Goal: Task Accomplishment & Management: Use online tool/utility

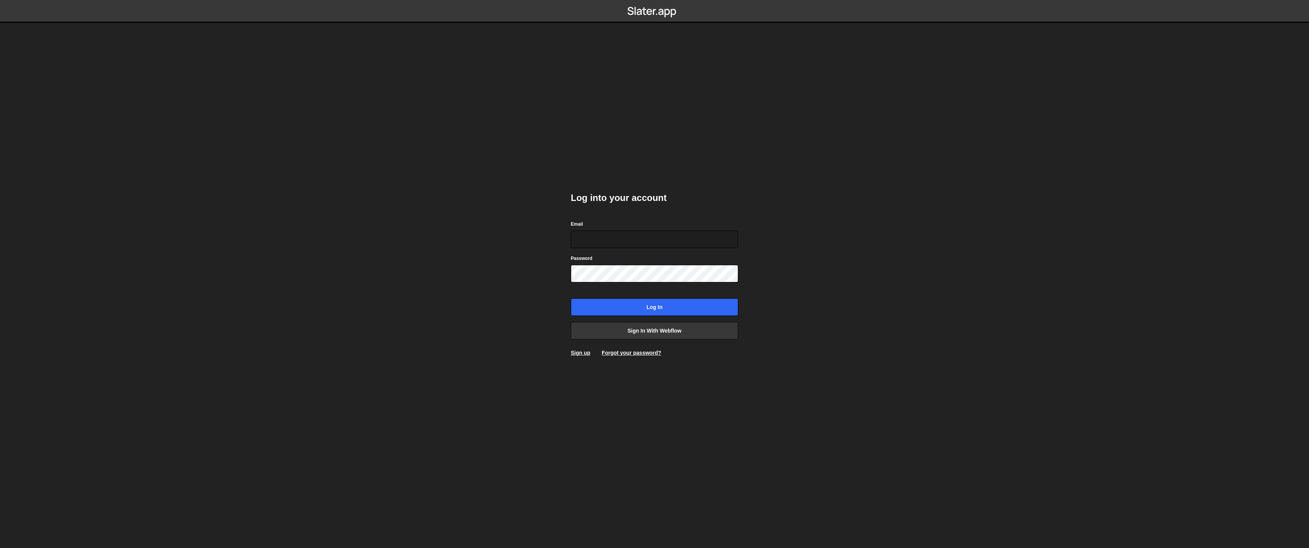
type input "philipp@winno.ch"
click at [657, 304] on input "Log in" at bounding box center [654, 307] width 167 height 18
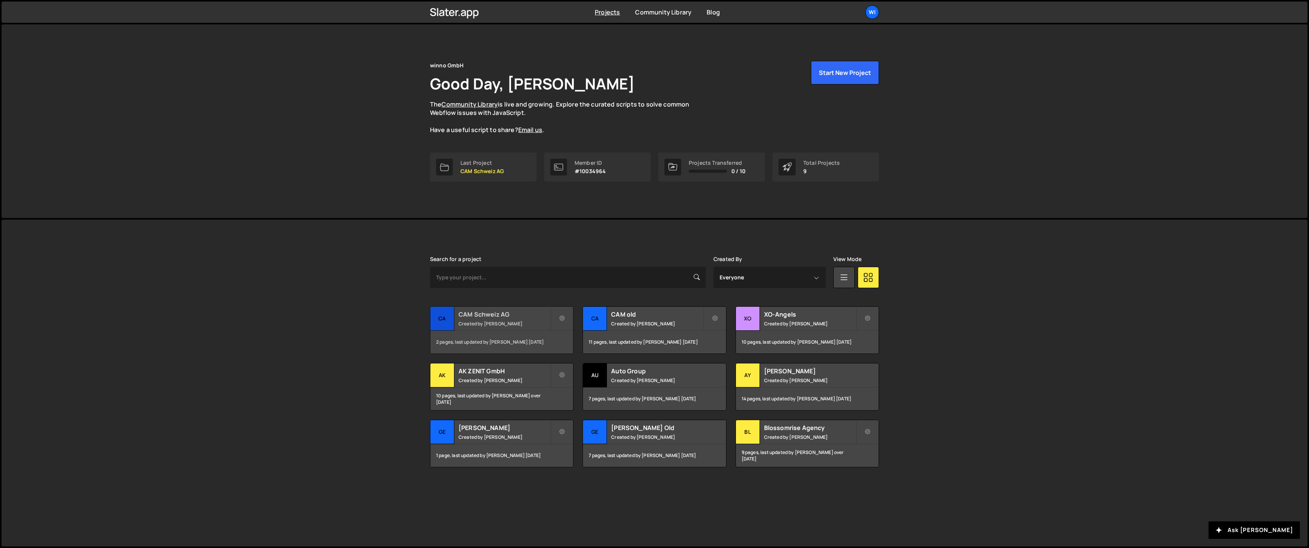
click at [488, 321] on small "Created by Philipp Gomez" at bounding box center [505, 323] width 92 height 6
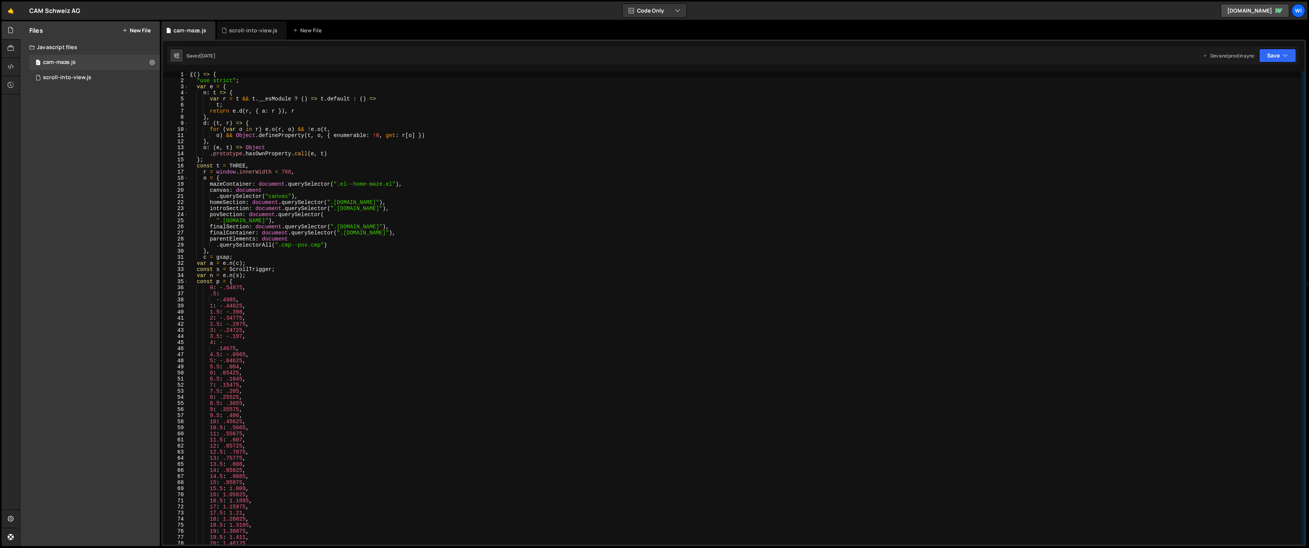
click at [140, 27] on button "New File" at bounding box center [136, 30] width 29 height 6
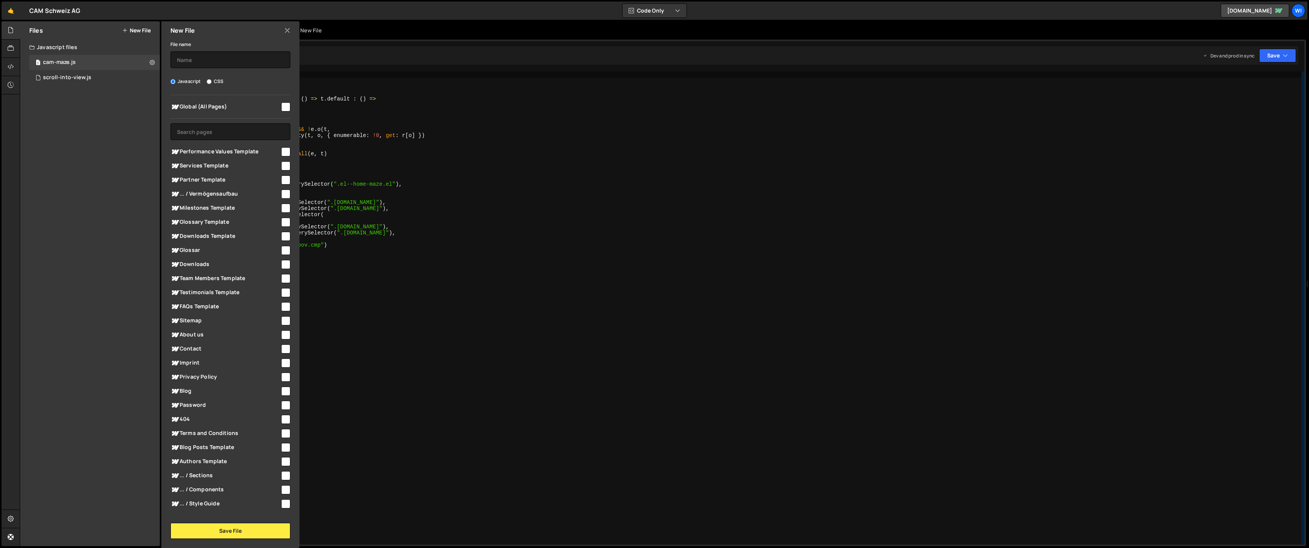
click at [0, 179] on div "Hold on a sec... Are you certain you wish to leave this page? Any changes you'v…" at bounding box center [654, 274] width 1309 height 548
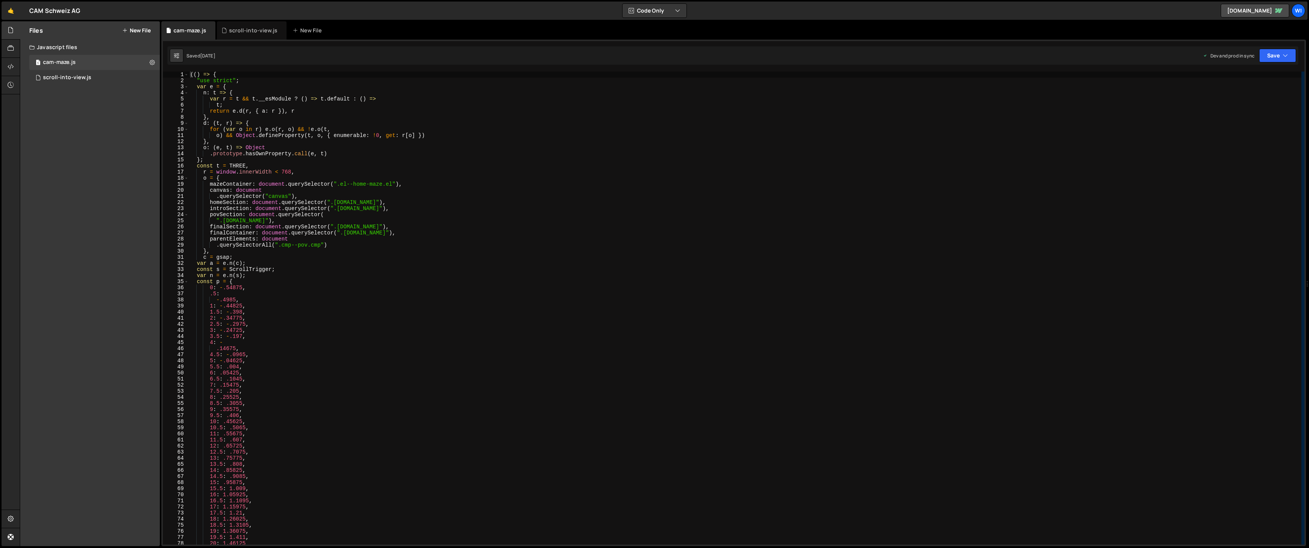
click at [138, 28] on button "New File" at bounding box center [136, 30] width 29 height 6
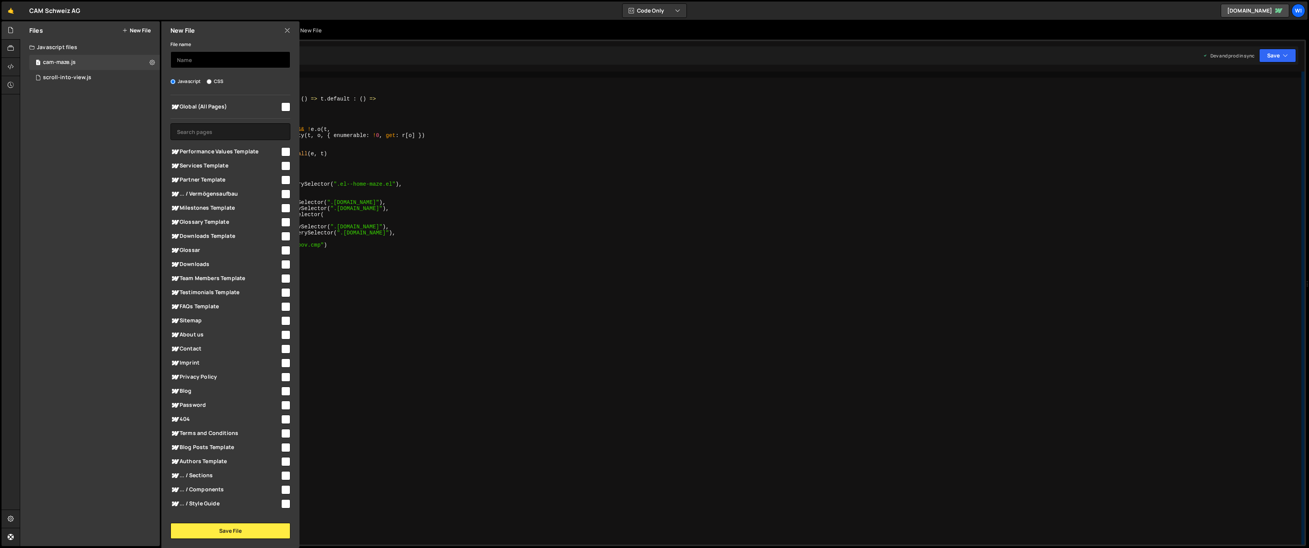
click at [205, 53] on input "text" at bounding box center [231, 59] width 120 height 17
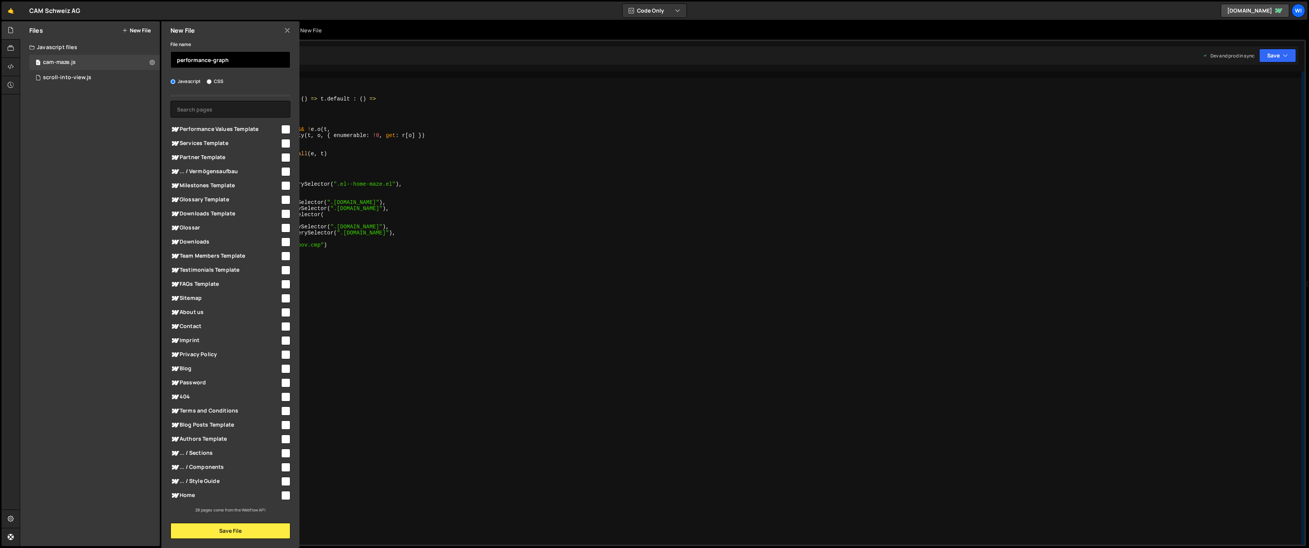
type input "performance-graph"
click at [198, 492] on span "Home" at bounding box center [226, 495] width 110 height 9
checkbox input "true"
click at [234, 528] on button "Save File" at bounding box center [231, 531] width 120 height 16
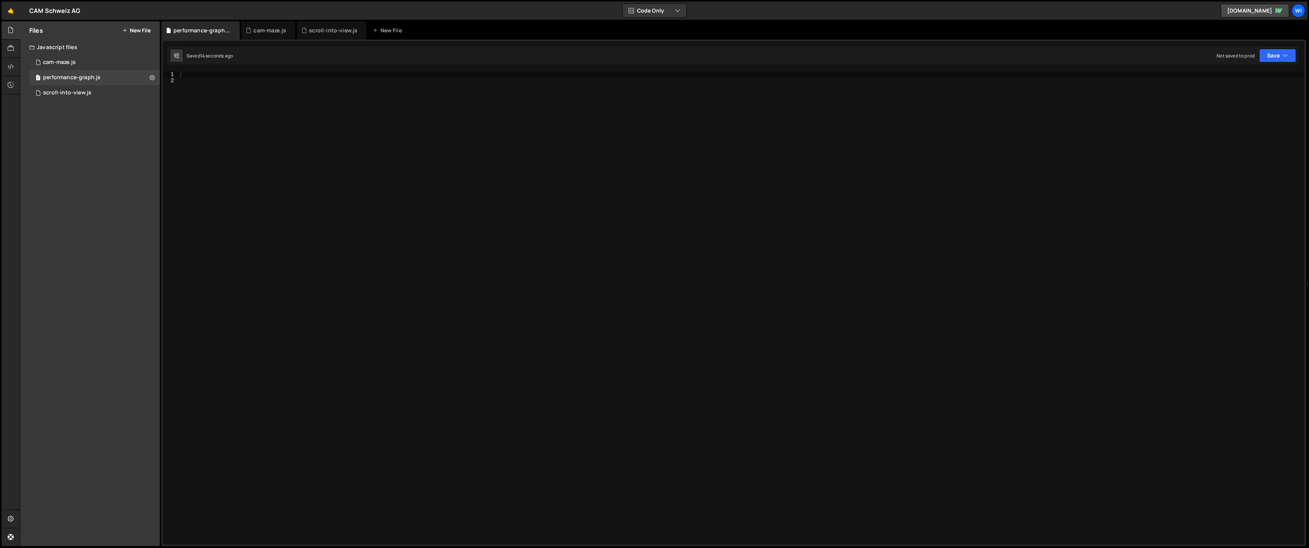
click at [236, 103] on div at bounding box center [742, 314] width 1126 height 485
click at [221, 70] on div "XXXXXXXXXXXXXXXXXXXXXXXXXXXXXXXXXXXXXXXXXXXXXXXXXXXXXXXXXXXXXXXXXXXXXXXXXXXXXXX…" at bounding box center [733, 293] width 1145 height 507
click at [216, 73] on div at bounding box center [742, 314] width 1126 height 485
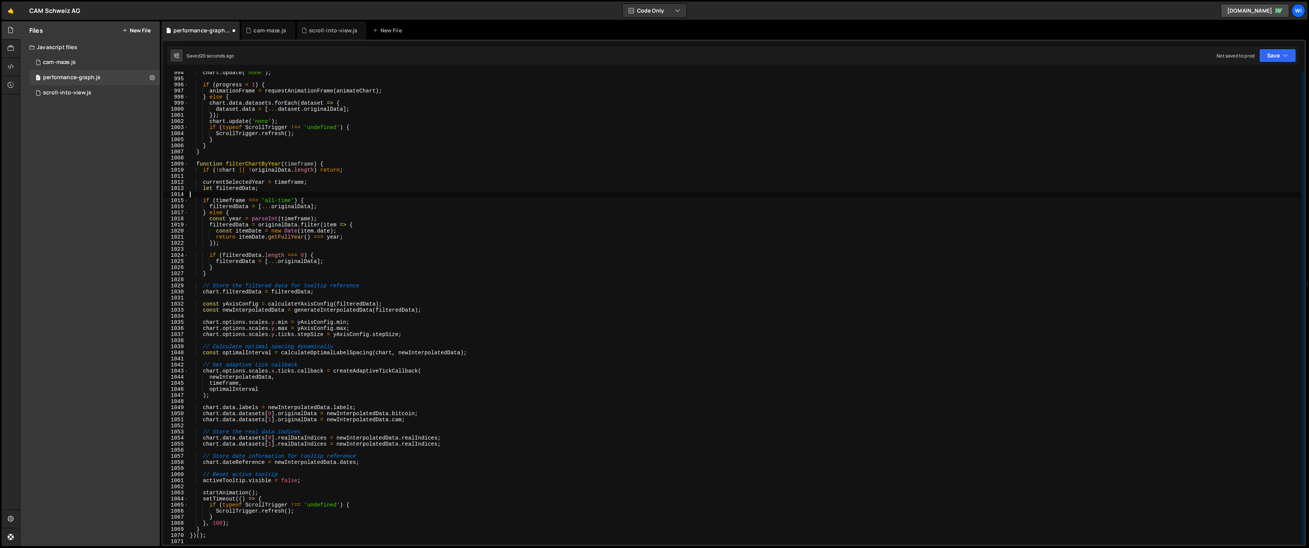
click at [481, 193] on div "chart . update ( 'none' ) ; if ( progress < 1 ) { animationFrame = requestAnima…" at bounding box center [744, 312] width 1113 height 485
click at [1274, 54] on button "Save" at bounding box center [1277, 56] width 37 height 14
click at [1240, 103] on div "Not saved to prod" at bounding box center [1252, 107] width 79 height 9
click at [420, 129] on div "chart . update ( 'none' ) ; if ( progress < 1 ) { animationFrame = requestAnima…" at bounding box center [744, 312] width 1113 height 485
click at [6, 145] on div at bounding box center [11, 283] width 18 height 525
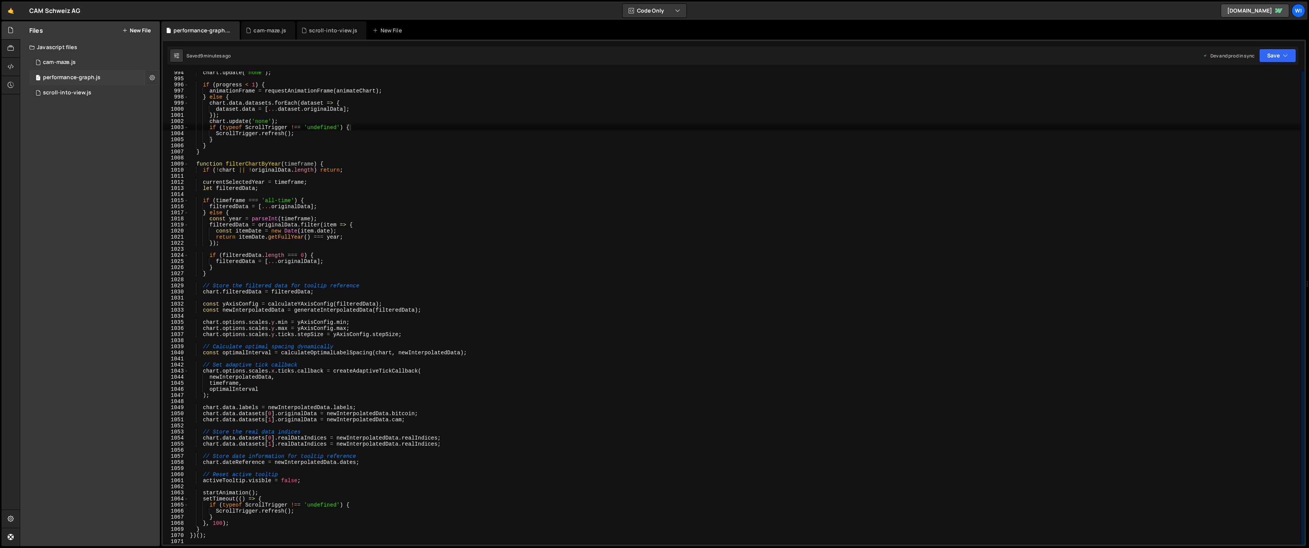
click at [150, 77] on icon at bounding box center [152, 77] width 5 height 7
click at [186, 94] on button "Edit File Settings" at bounding box center [198, 93] width 75 height 15
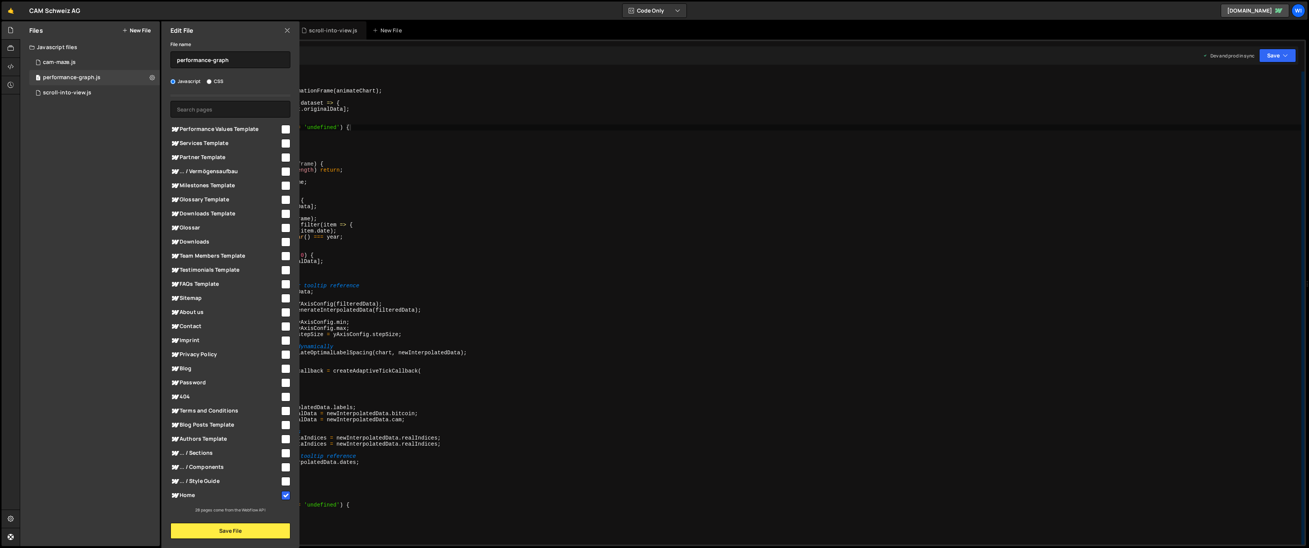
click at [449, 115] on div "chart . update ( 'none' ) ; if ( progress < 1 ) { animationFrame = requestAnima…" at bounding box center [744, 312] width 1113 height 485
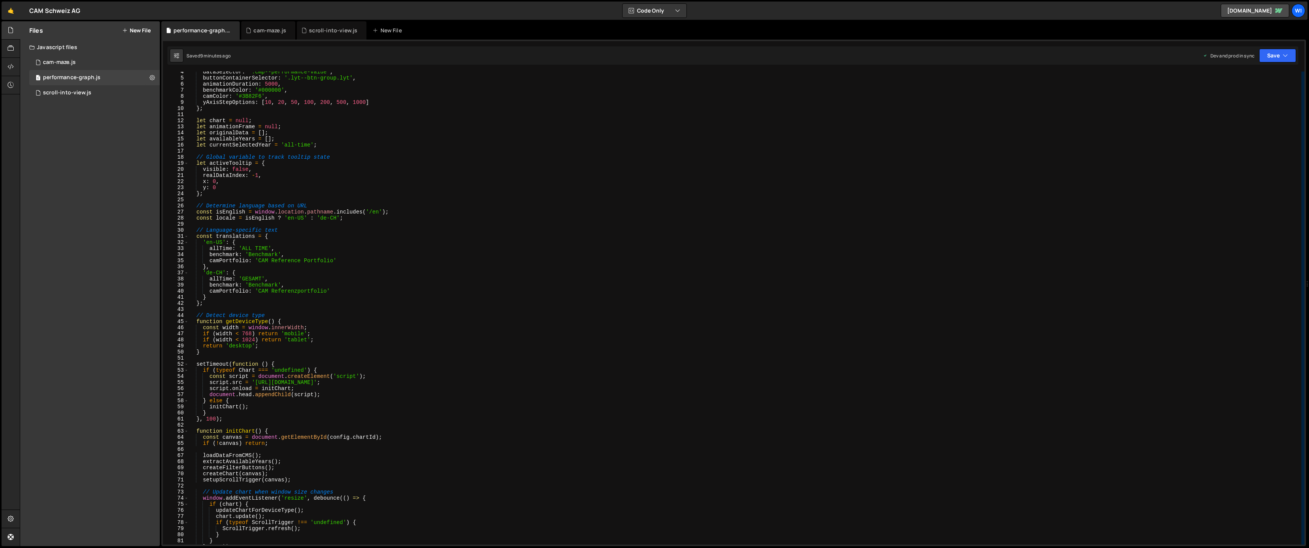
scroll to position [0, 0]
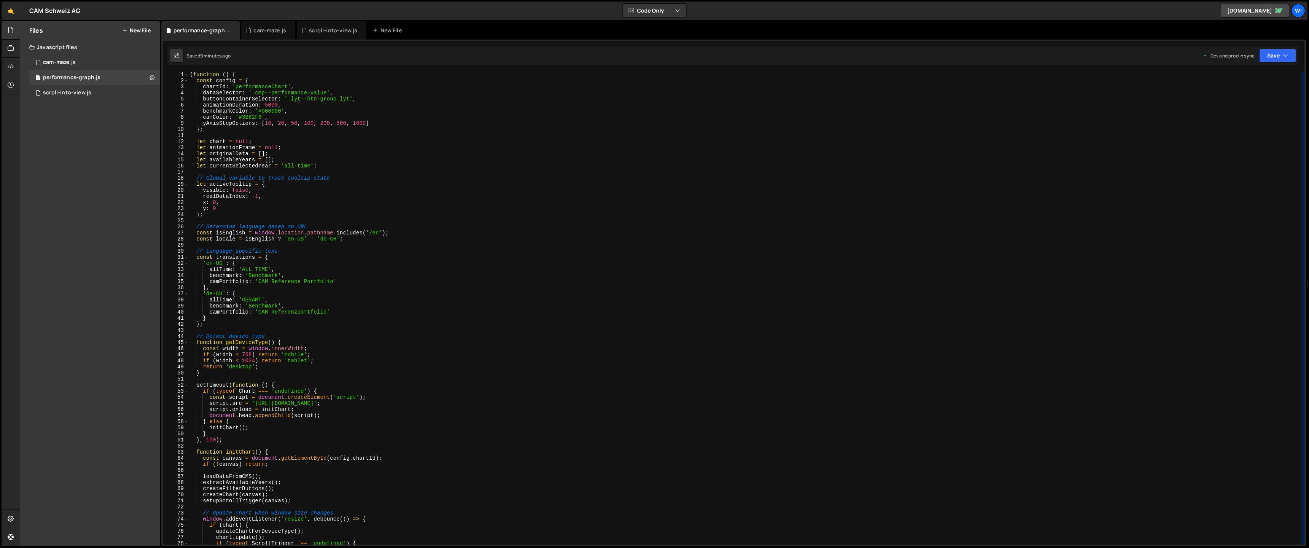
click at [191, 72] on div "( function ( ) { const config = { chartId : 'performanceChart' , dataSelector :…" at bounding box center [744, 314] width 1113 height 485
type textarea "(function () {"
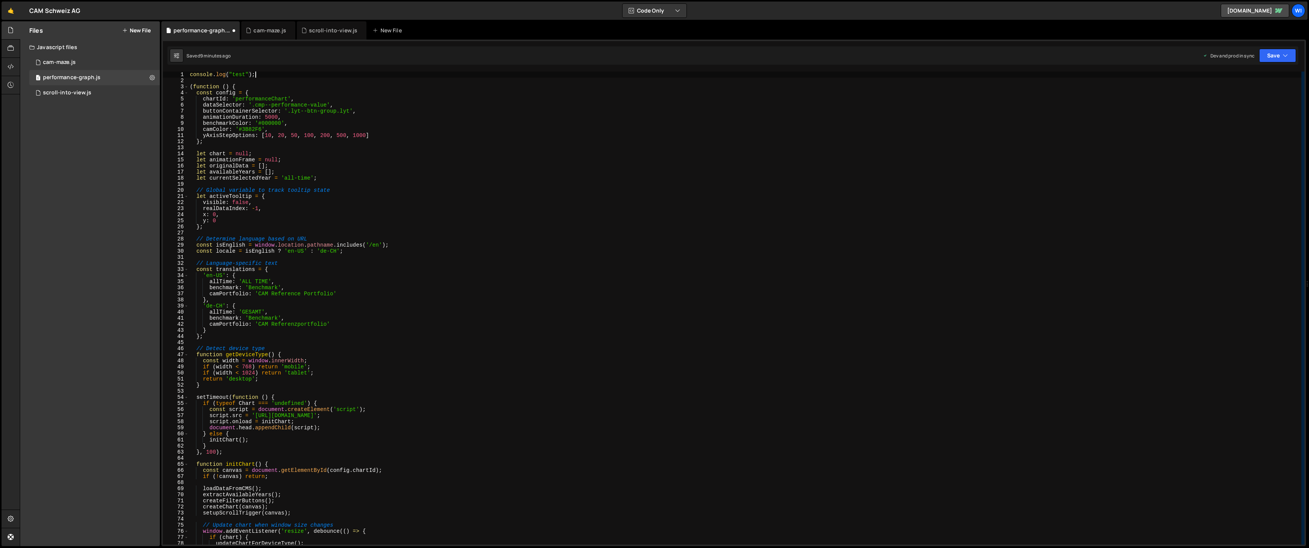
scroll to position [0, 4]
type textarea "console.log("test");"
click at [1269, 57] on button "Save" at bounding box center [1277, 56] width 37 height 14
click at [1238, 110] on div "9 minutes ago" at bounding box center [1241, 107] width 30 height 6
click at [276, 75] on div "console . log ( "test" ) ; ( function ( ) { const config = { chartId : 'perform…" at bounding box center [744, 314] width 1113 height 485
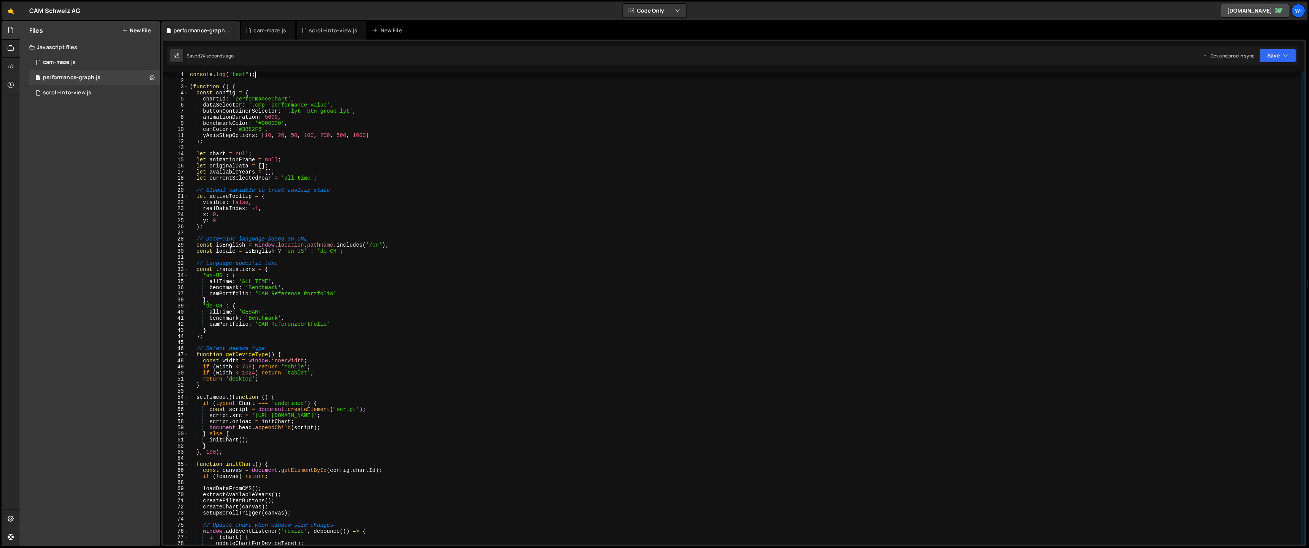
scroll to position [0, 0]
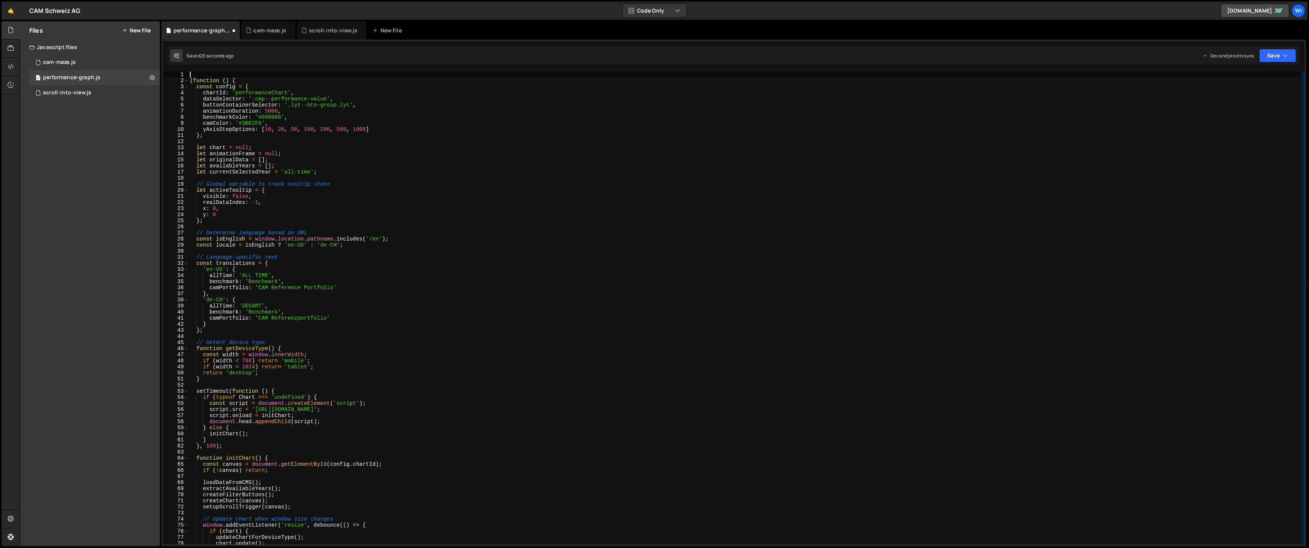
type textarea "(function () {"
click at [86, 56] on div "1 cam-maze.js 0" at bounding box center [94, 62] width 131 height 15
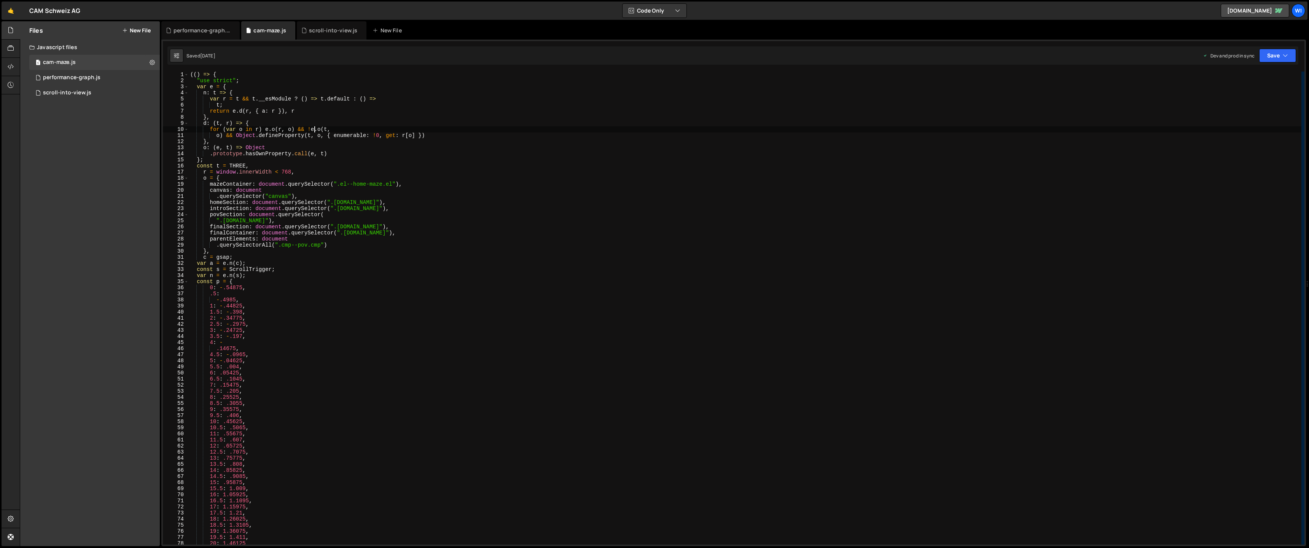
click at [315, 128] on div "(( ) => { "use strict" ; var e = { n : t => { var r = t && t . __esModule ? ( )…" at bounding box center [745, 314] width 1113 height 485
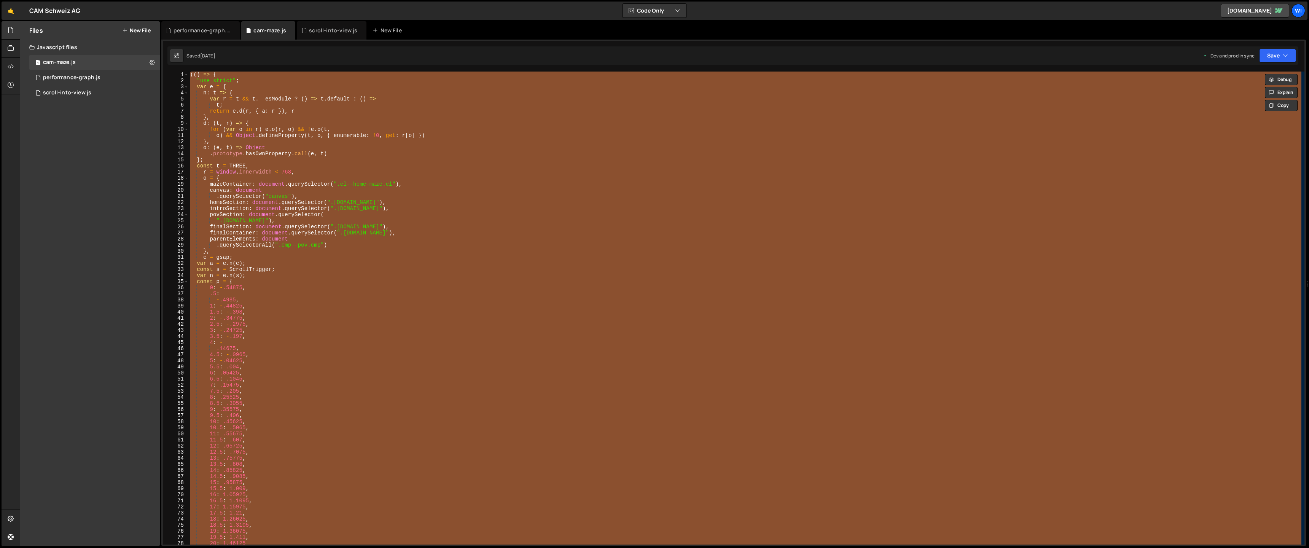
click at [191, 75] on div "(( ) => { "use strict" ; var e = { n : t => { var r = t && t . __esModule ? ( )…" at bounding box center [745, 308] width 1113 height 473
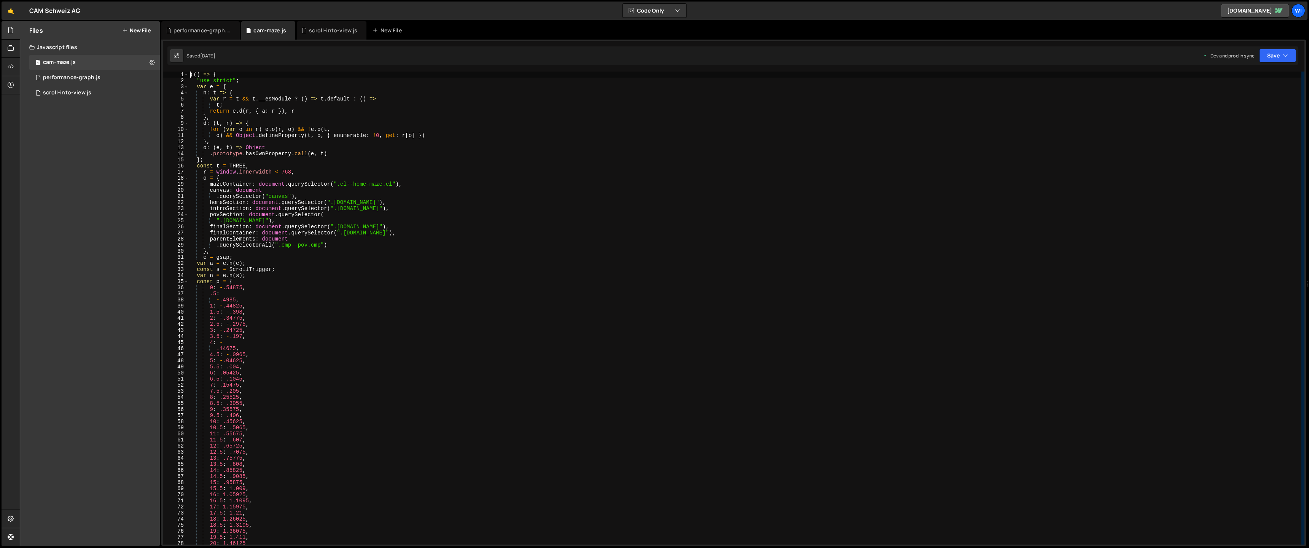
type textarea "/*(() => {"
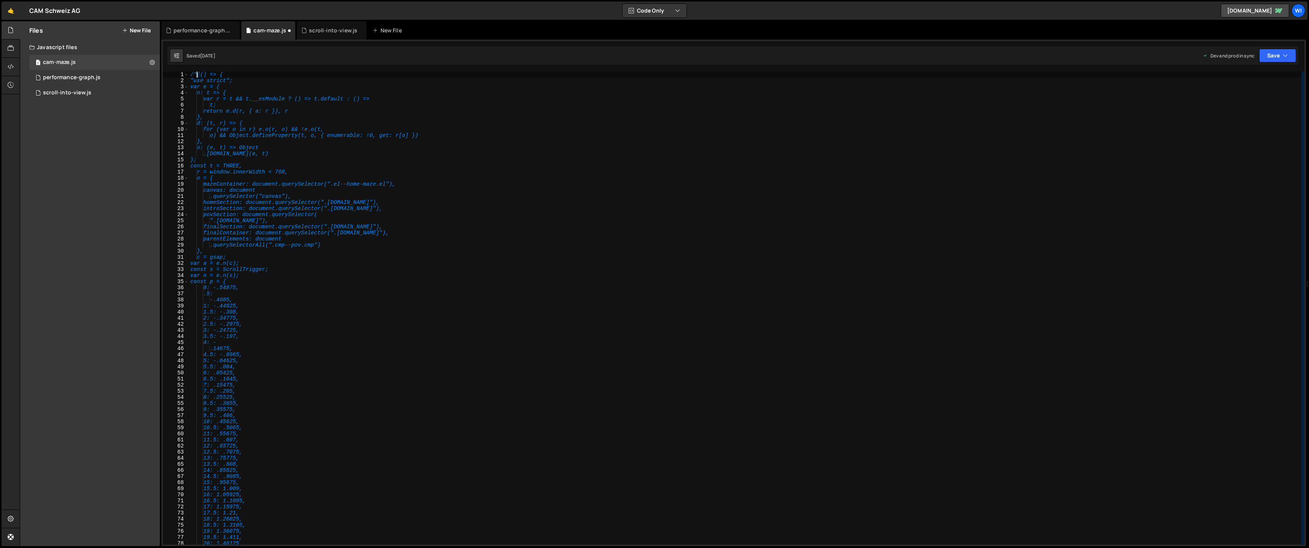
scroll to position [9477, 0]
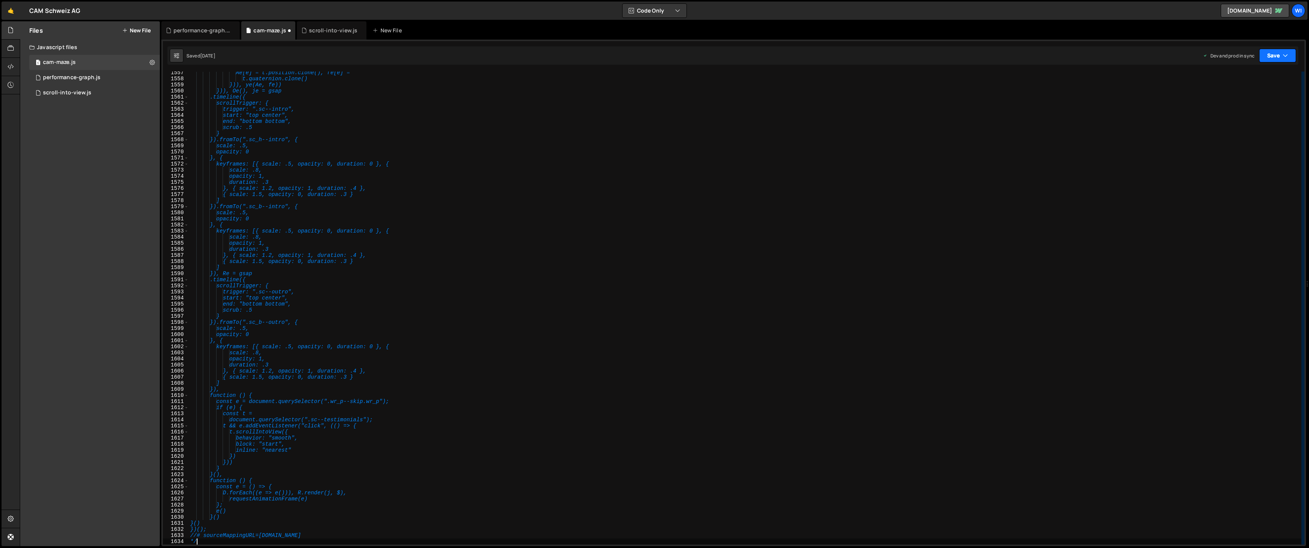
click at [1275, 52] on button "Save" at bounding box center [1277, 56] width 37 height 14
click at [1240, 96] on div "Save to Production S" at bounding box center [1252, 99] width 79 height 8
type textarea "duration: .3"
click at [418, 182] on div "Ae[e] = t.position.clone(), fe[e] = t.quaternion.clone() })), ye(Ae, fe)) })), …" at bounding box center [745, 312] width 1113 height 485
click at [66, 75] on div "performance-graph.js" at bounding box center [71, 77] width 57 height 7
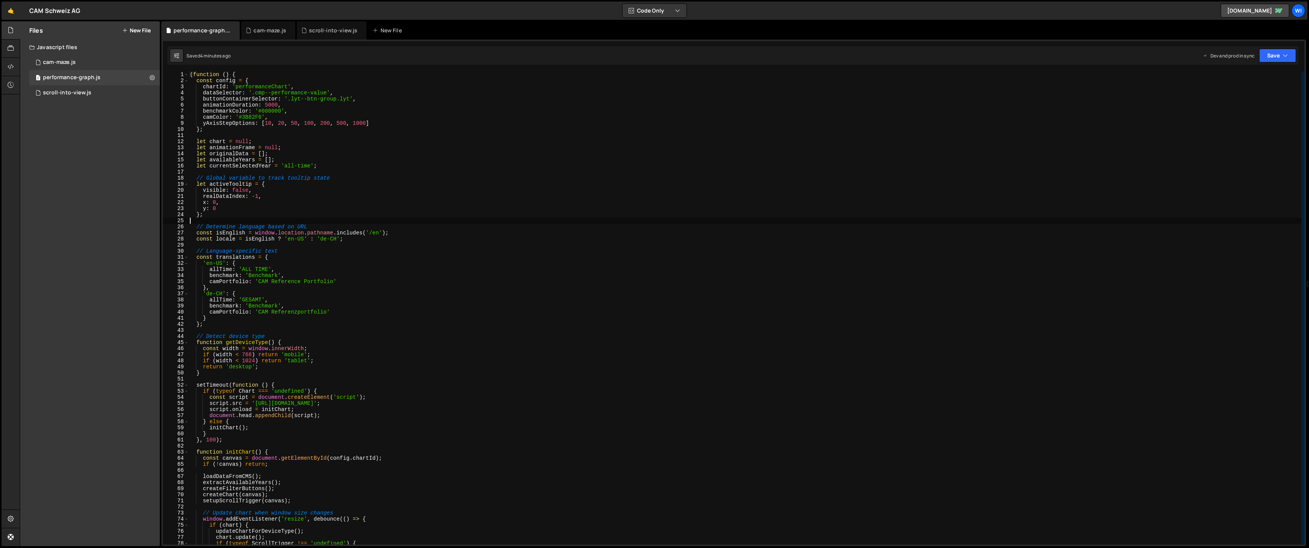
click at [348, 219] on div "( function ( ) { const config = { chartId : 'performanceChart' , dataSelector :…" at bounding box center [744, 314] width 1113 height 485
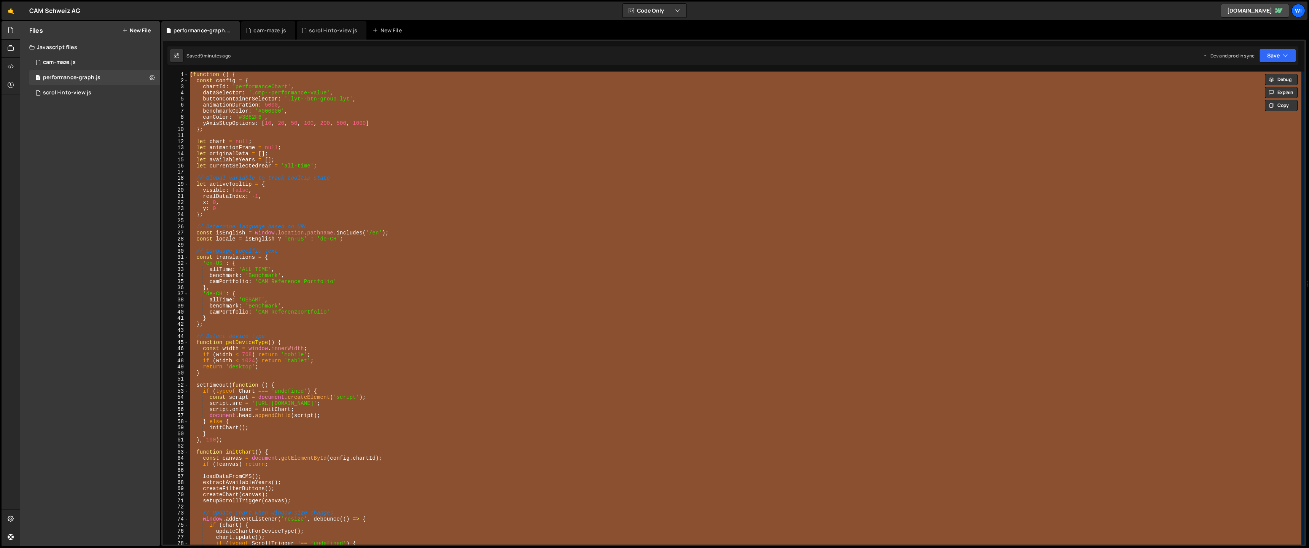
click at [395, 166] on div "( function ( ) { const config = { chartId : 'performanceChart' , dataSelector :…" at bounding box center [744, 314] width 1113 height 485
type textarea "let currentSelectedYear = 'all-time';"
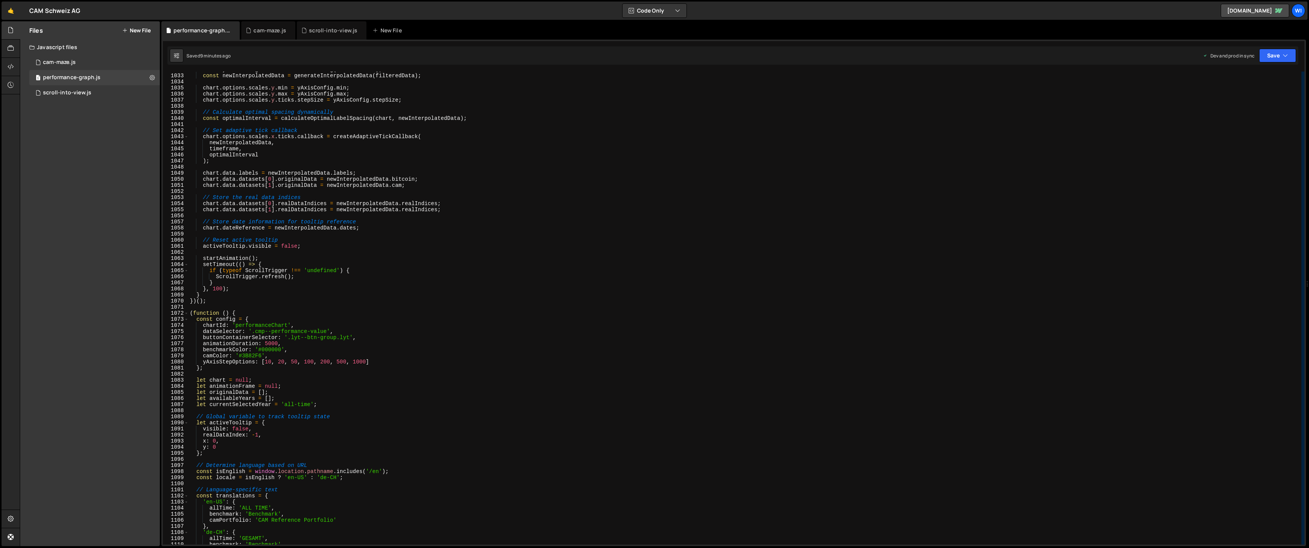
scroll to position [6053, 0]
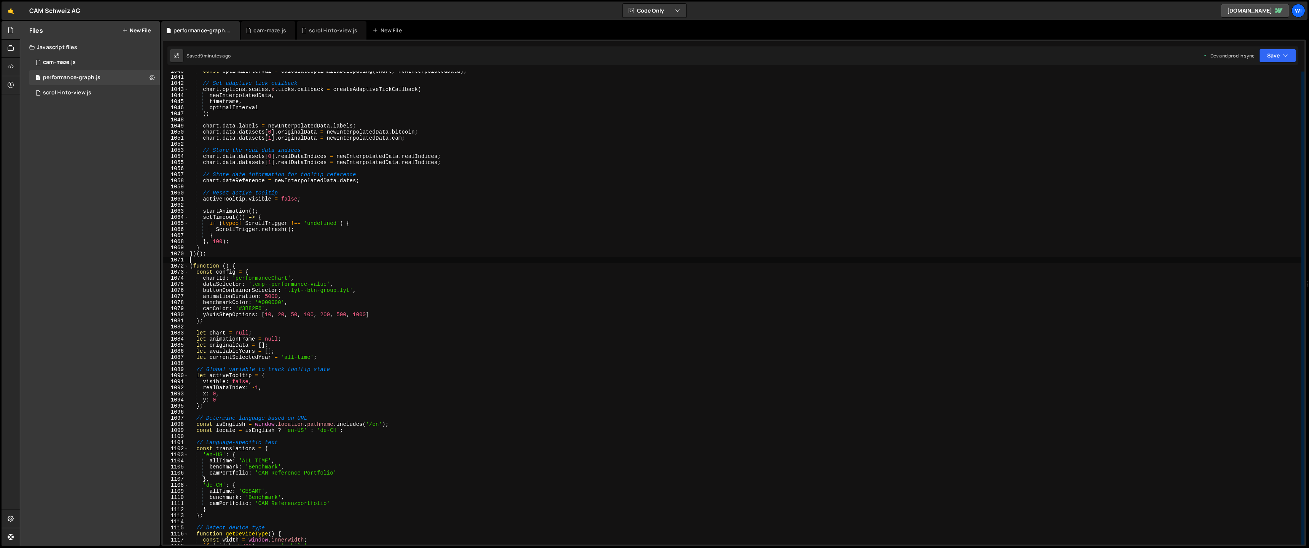
click at [218, 263] on div "const optimalInterval = calculateOptimalLabelSpacing ( chart , newInterpolatedD…" at bounding box center [744, 310] width 1113 height 485
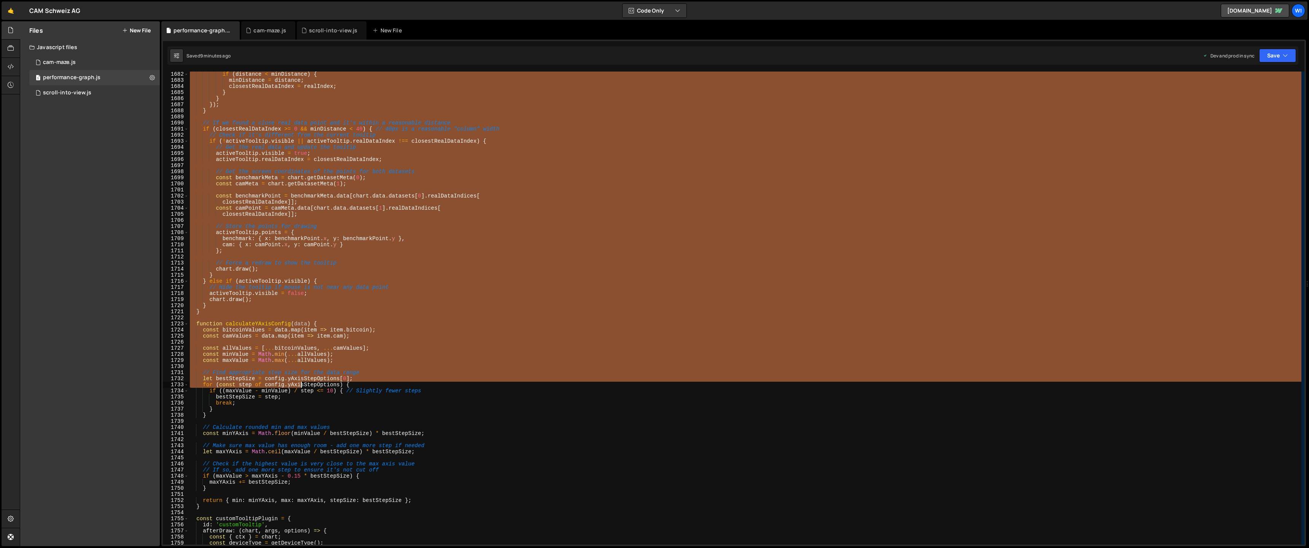
scroll to position [11998, 0]
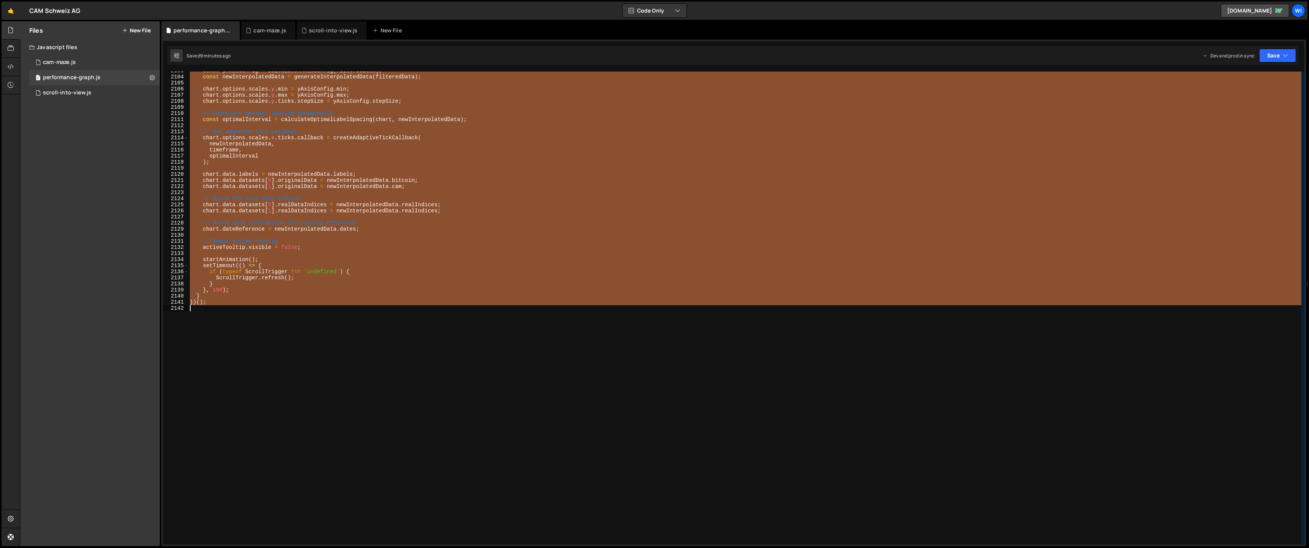
drag, startPoint x: 206, startPoint y: 260, endPoint x: 301, endPoint y: 429, distance: 194.1
click at [301, 429] on div "const yAxisConfig = calculateYAxisConfig ( filteredData ) ; const newInterpolat…" at bounding box center [744, 310] width 1113 height 485
type textarea "})();"
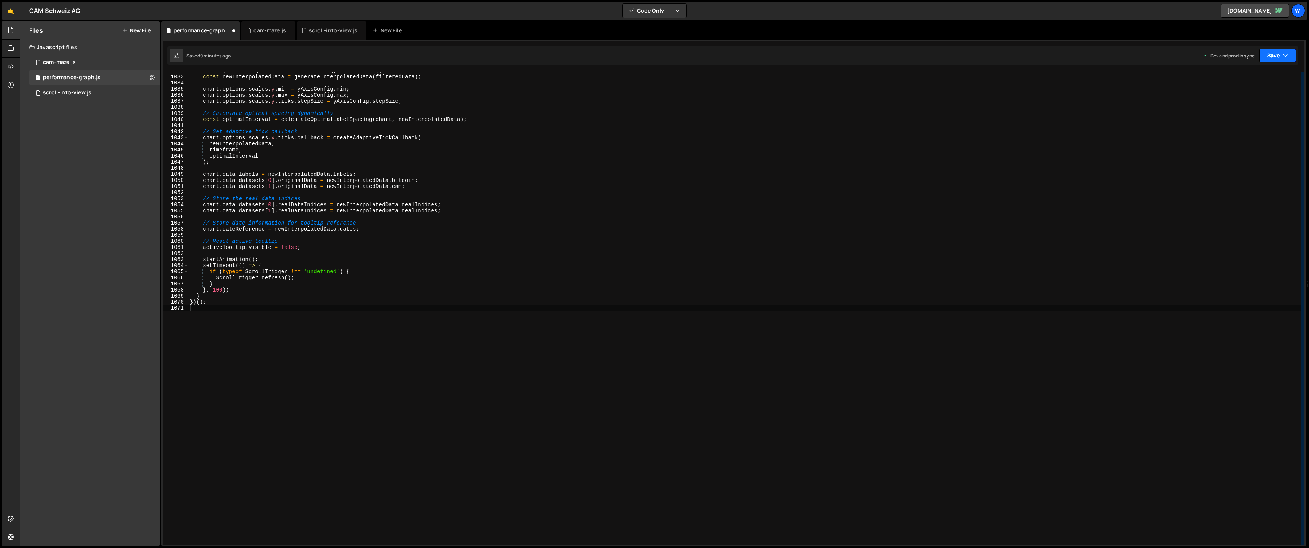
click at [1272, 54] on button "Save" at bounding box center [1277, 56] width 37 height 14
click at [1245, 102] on div "Save to Production S" at bounding box center [1252, 99] width 79 height 8
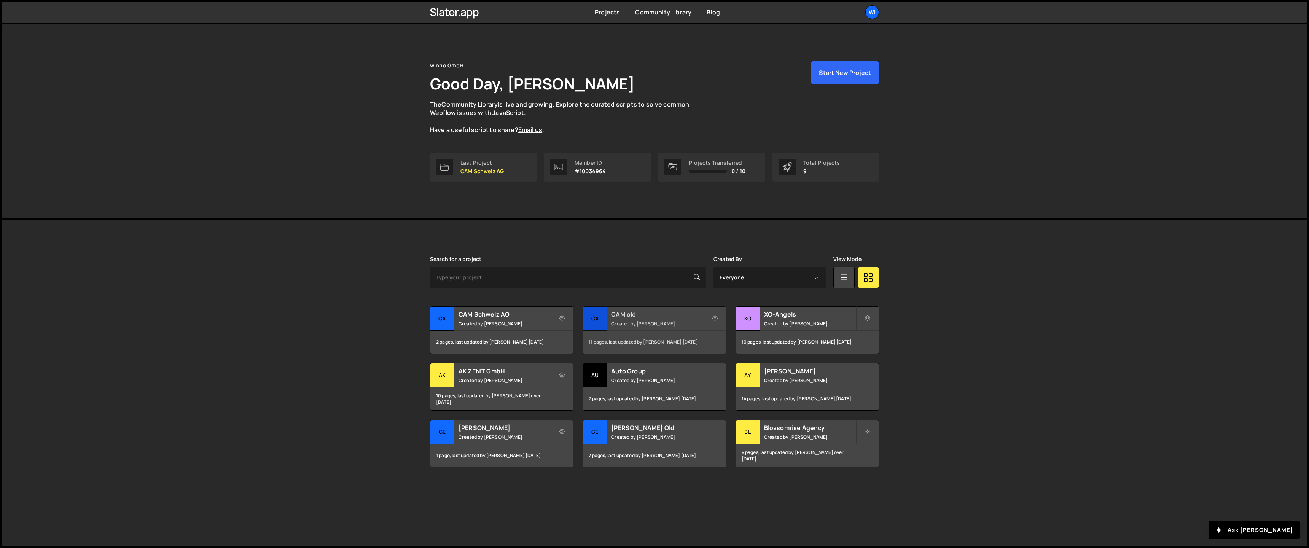
click at [642, 316] on h2 "CAM old" at bounding box center [657, 314] width 92 height 8
click at [616, 314] on h2 "CAM old" at bounding box center [657, 314] width 92 height 8
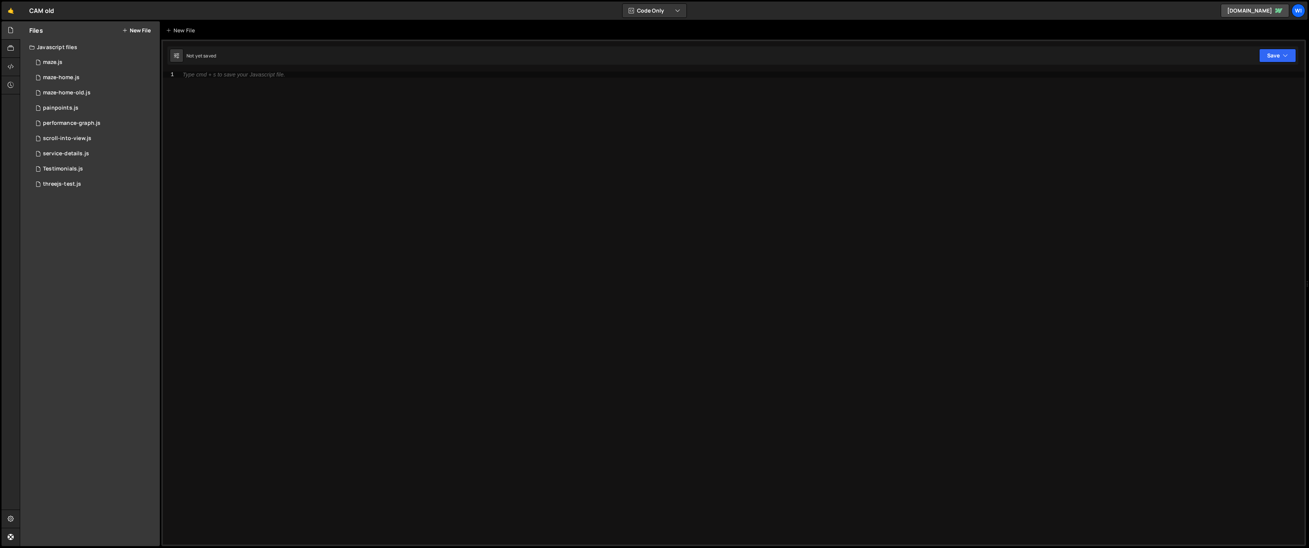
click at [415, 140] on div "Type cmd + s to save your Javascript file." at bounding box center [742, 314] width 1126 height 485
click at [80, 108] on div "1 painpoints.js 0" at bounding box center [94, 107] width 131 height 15
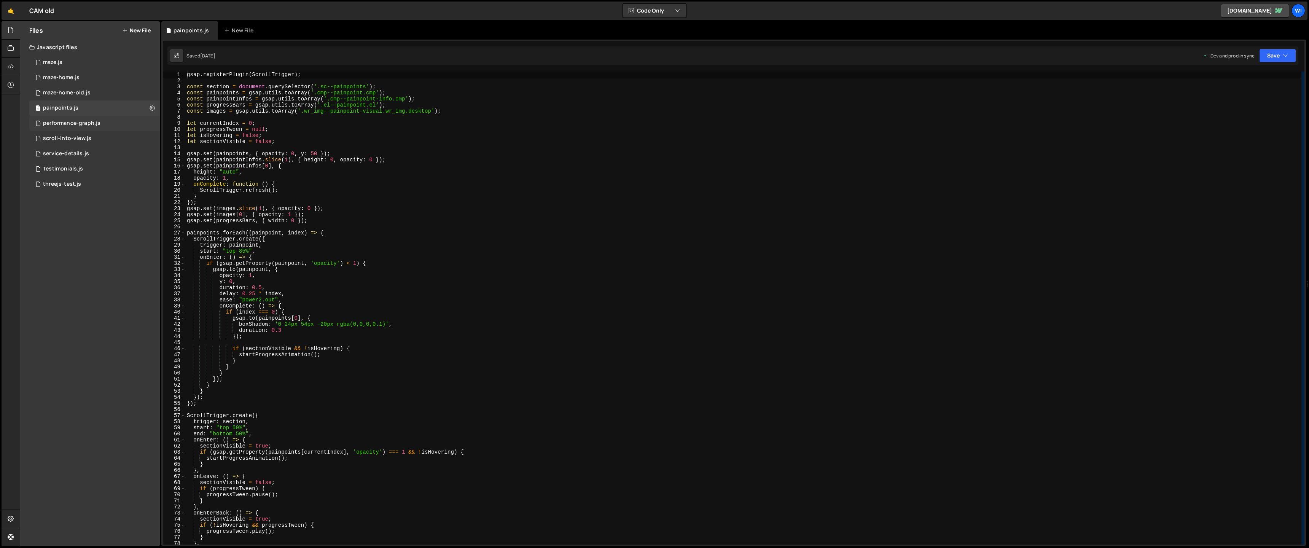
click at [84, 118] on div "1 performance-graph.js 0" at bounding box center [94, 123] width 131 height 15
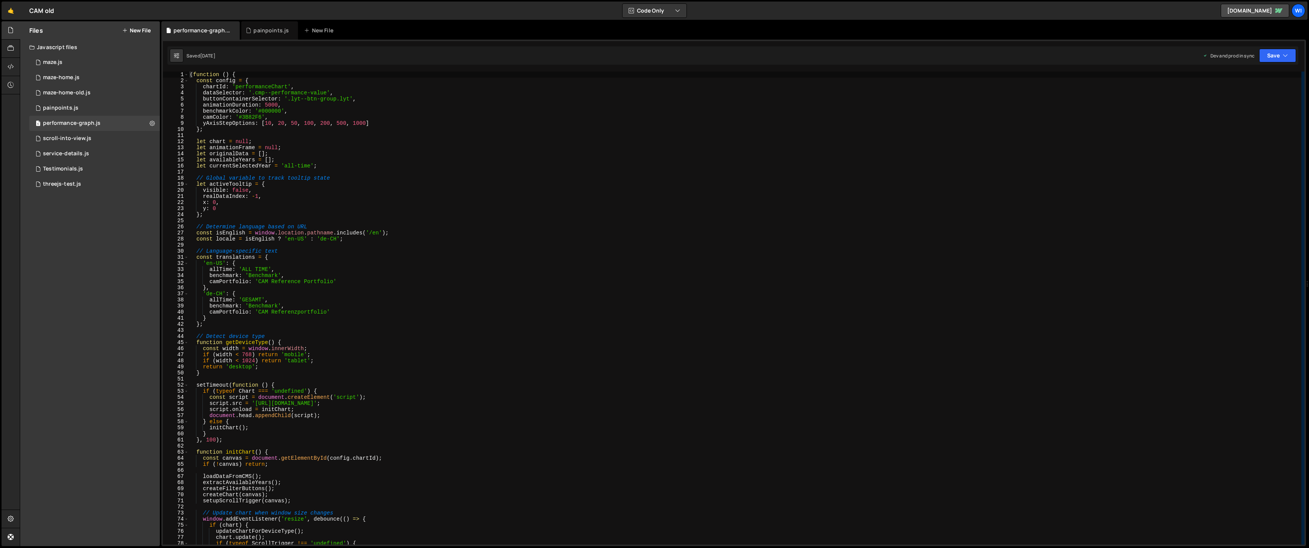
click at [302, 105] on div "( function ( ) { const config = { chartId : 'performanceChart' , dataSelector :…" at bounding box center [744, 314] width 1113 height 485
type textarea "})();"
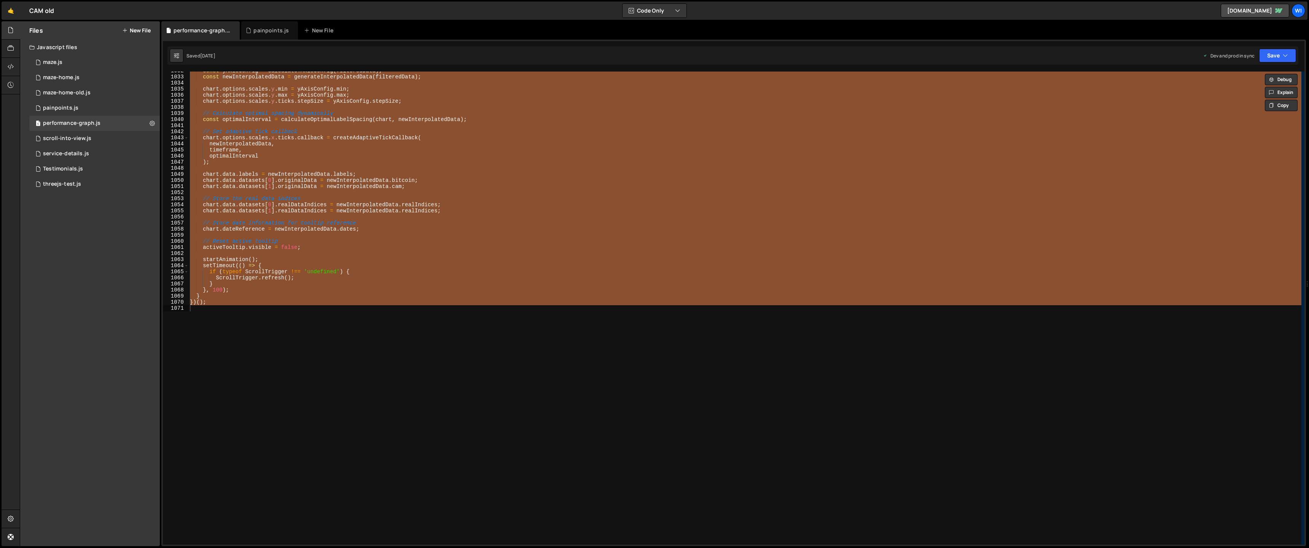
scroll to position [6283, 0]
